Goal: Transaction & Acquisition: Purchase product/service

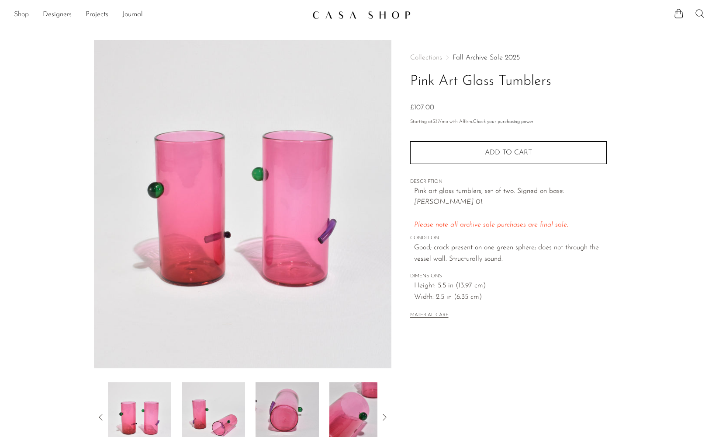
click at [505, 57] on link "Fall Archive Sale 2025" at bounding box center [486, 57] width 67 height 7
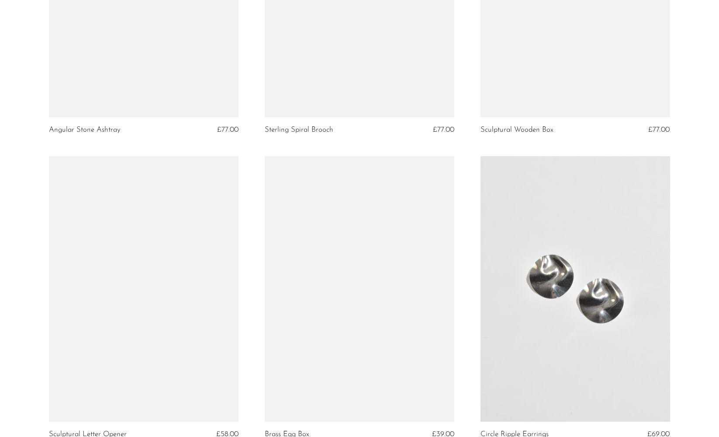
scroll to position [893, 0]
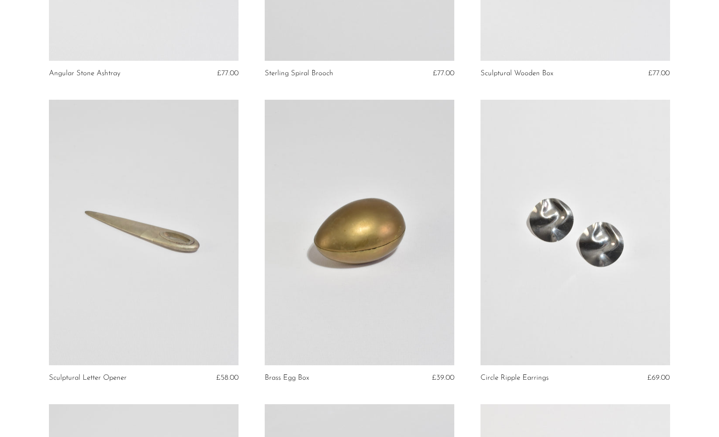
click at [377, 233] on link at bounding box center [360, 232] width 190 height 265
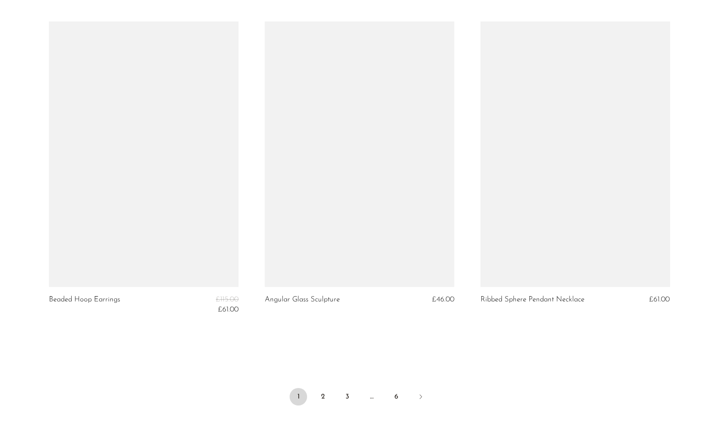
scroll to position [3488, 0]
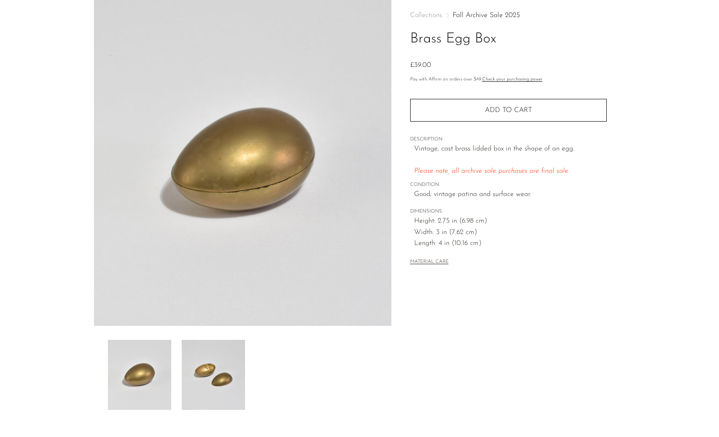
scroll to position [48, 0]
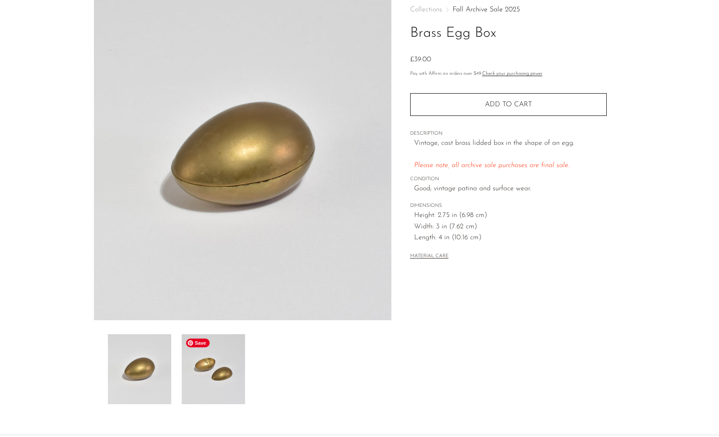
click at [233, 373] on img at bounding box center [213, 369] width 63 height 70
